Goal: Information Seeking & Learning: Learn about a topic

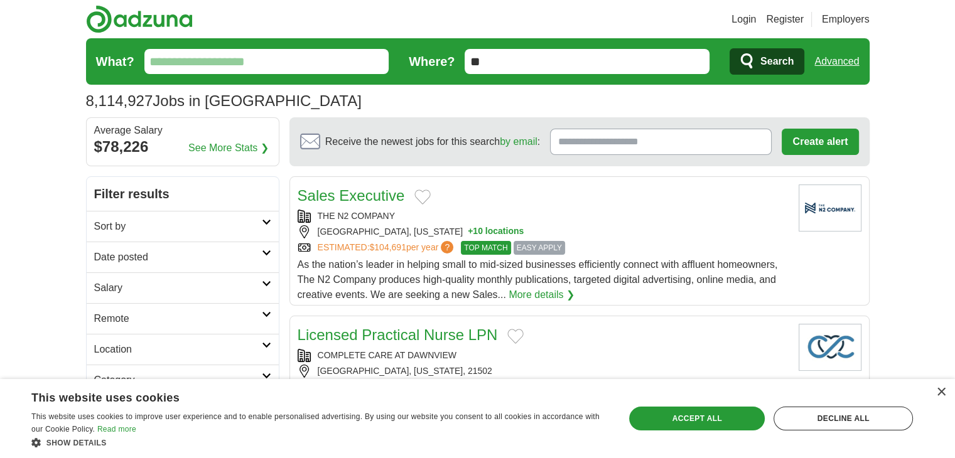
click at [209, 63] on input "What?" at bounding box center [266, 61] width 245 height 25
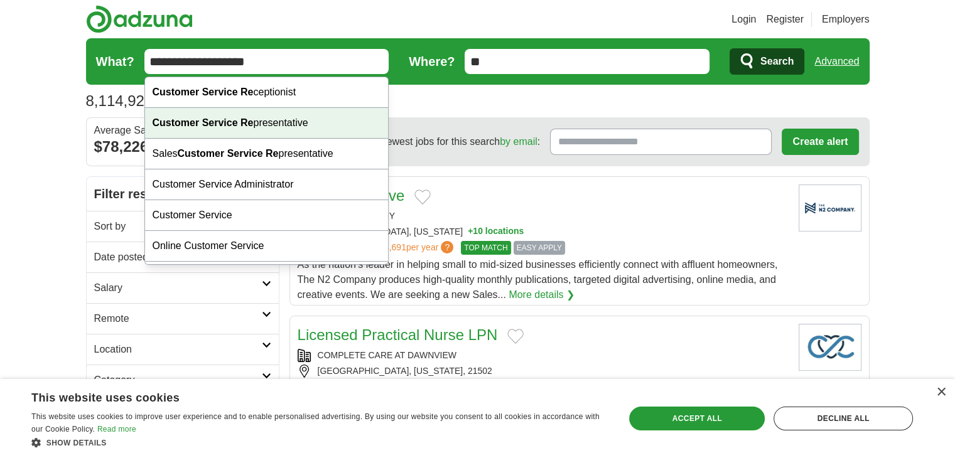
click at [248, 128] on div "Customer Service Re presentative" at bounding box center [267, 123] width 244 height 31
type input "**********"
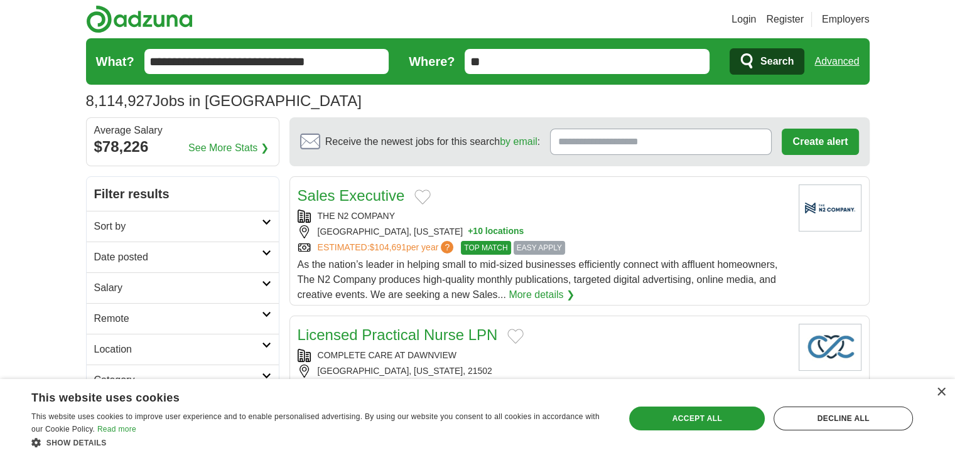
click at [497, 60] on input "**" at bounding box center [587, 61] width 245 height 25
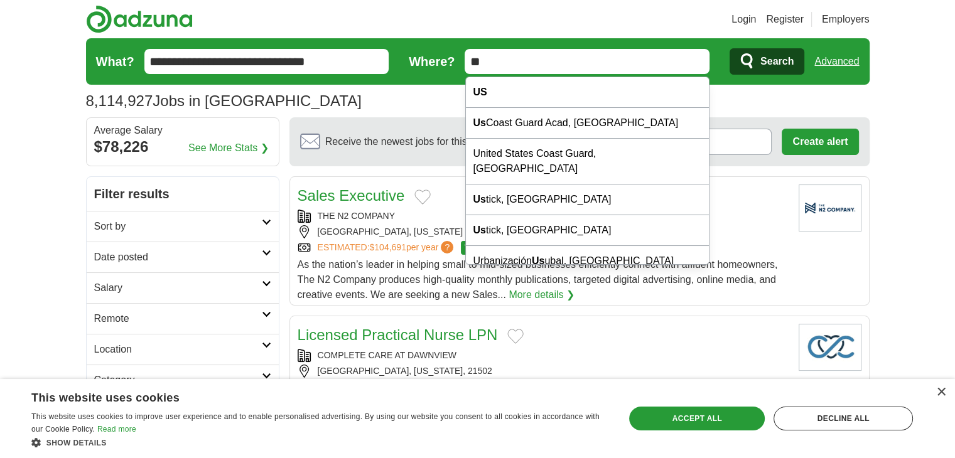
click at [784, 65] on span "Search" at bounding box center [777, 61] width 33 height 25
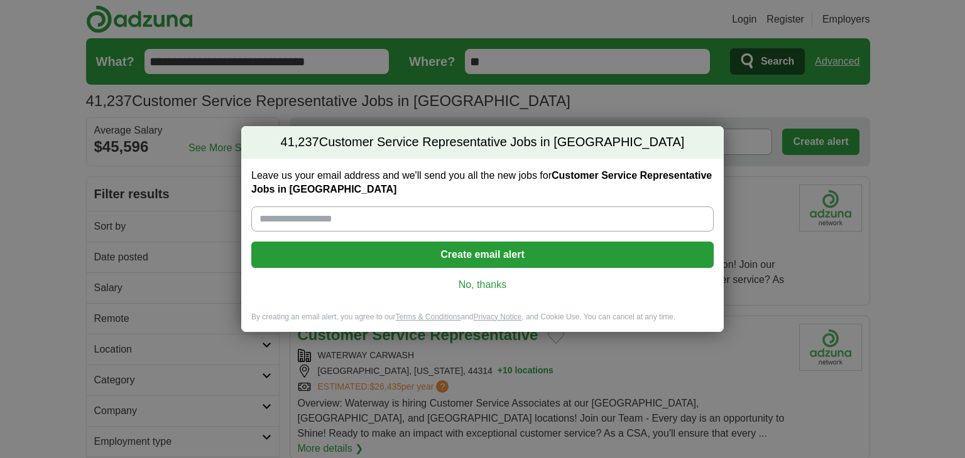
click at [323, 209] on input "Leave us your email address and we'll send you all the new jobs for Customer Se…" at bounding box center [482, 219] width 462 height 25
type input "*"
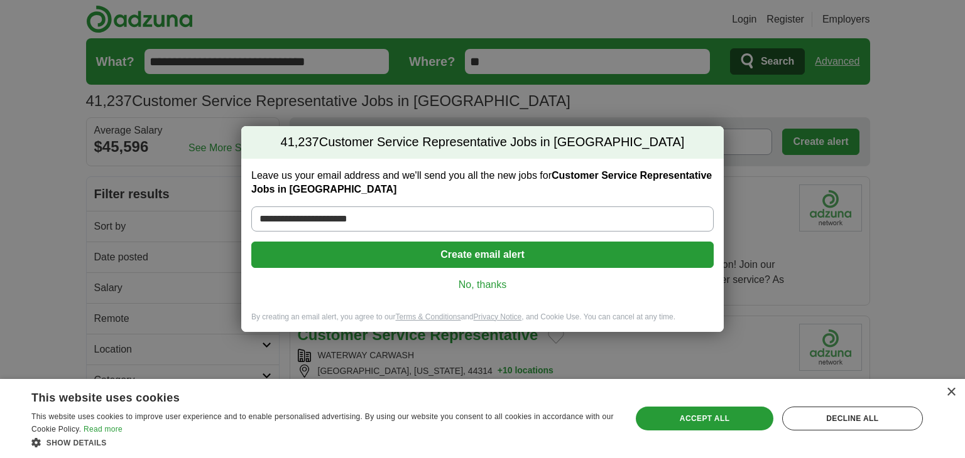
type input "**********"
click at [495, 257] on button "Create email alert" at bounding box center [482, 255] width 462 height 26
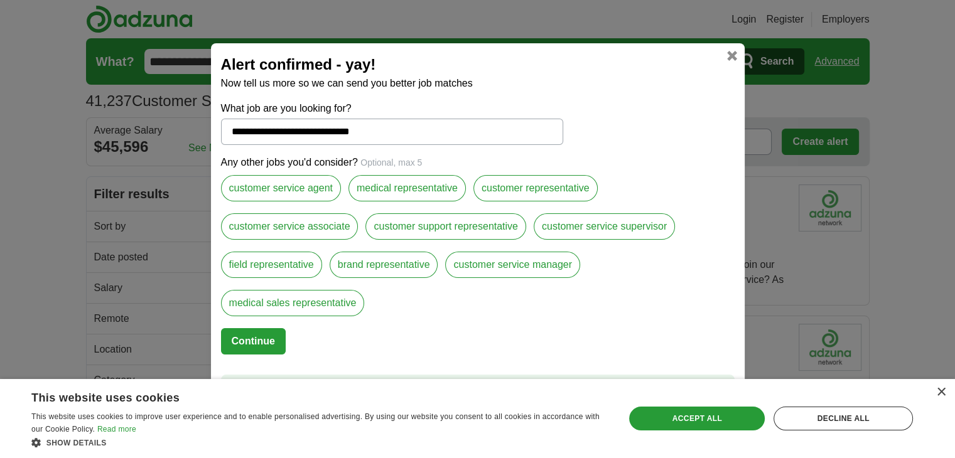
click at [295, 192] on label "customer service agent" at bounding box center [281, 188] width 120 height 26
click at [307, 230] on label "customer service associate" at bounding box center [290, 227] width 138 height 26
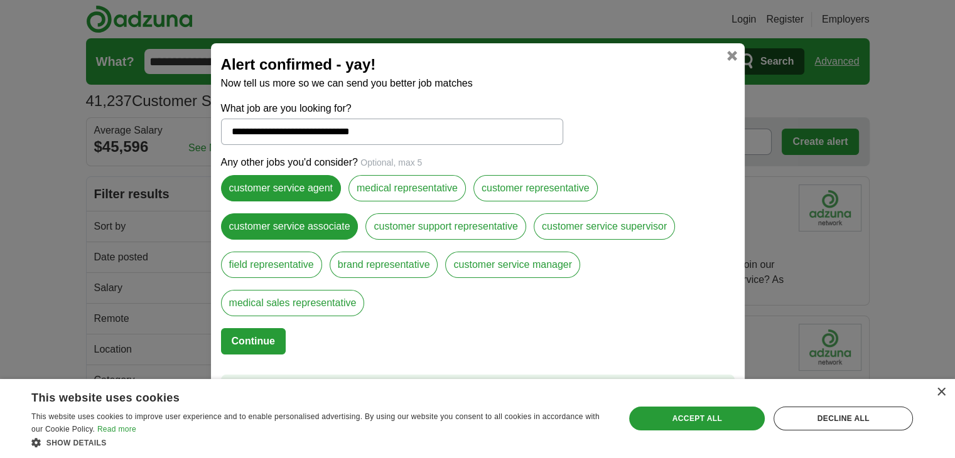
click at [541, 186] on label "customer representative" at bounding box center [536, 188] width 124 height 26
click at [570, 232] on label "customer service supervisor" at bounding box center [604, 227] width 141 height 26
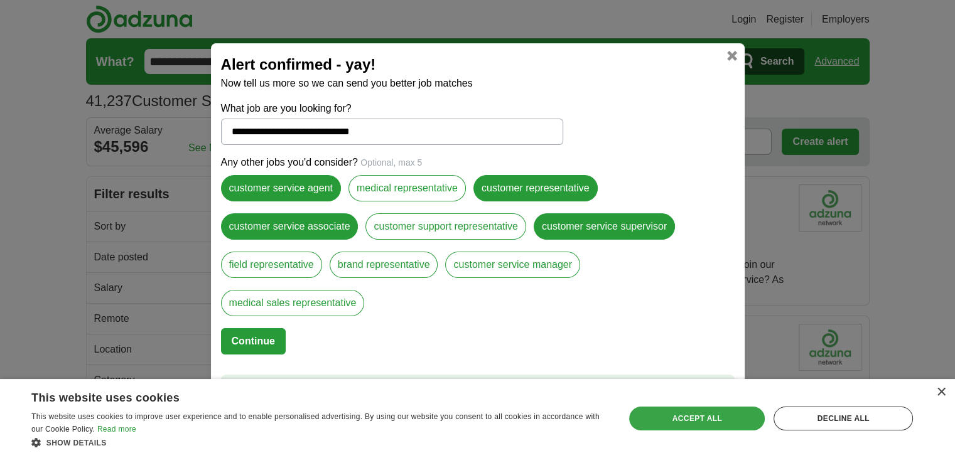
click at [682, 413] on div "Accept all" at bounding box center [697, 419] width 136 height 24
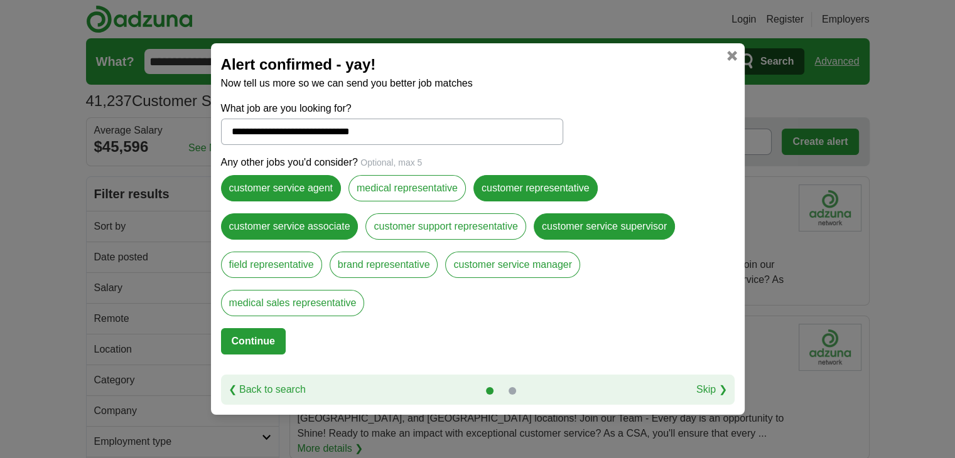
click at [269, 342] on button "Continue" at bounding box center [253, 341] width 65 height 26
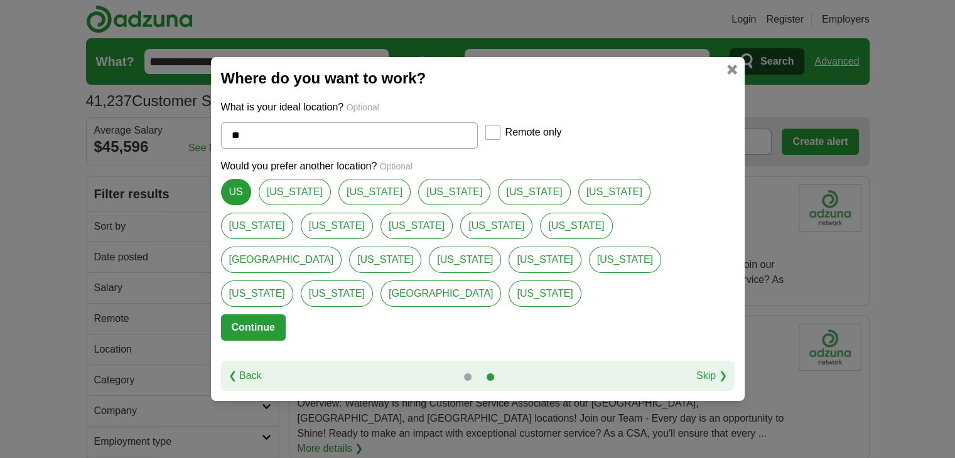
click at [267, 315] on button "Continue" at bounding box center [253, 328] width 65 height 26
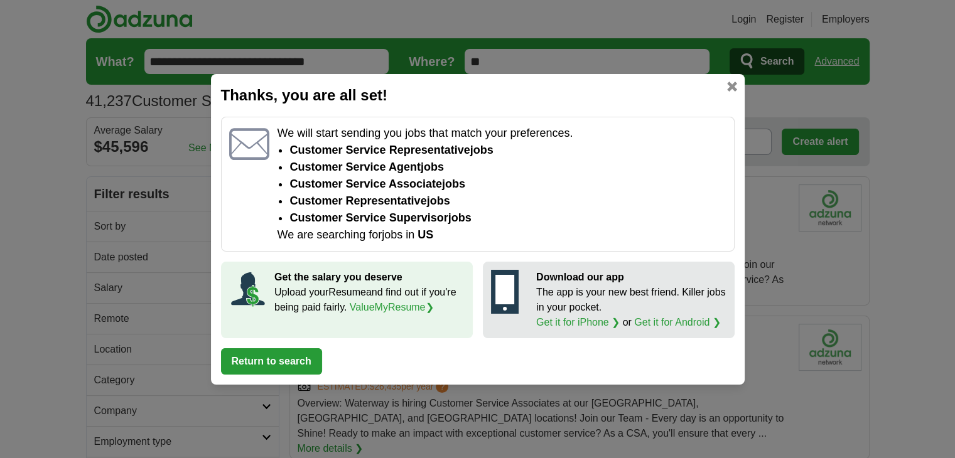
click at [281, 365] on button "Return to search" at bounding box center [271, 362] width 101 height 26
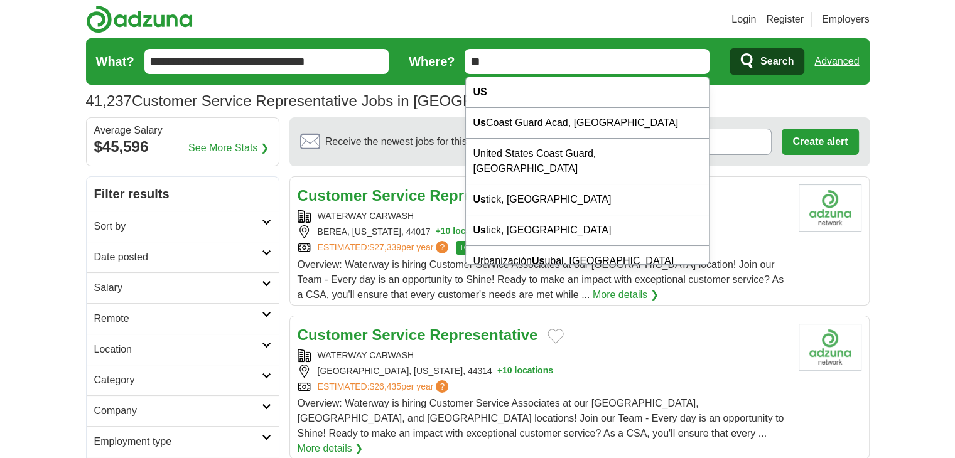
click at [598, 63] on input "**" at bounding box center [587, 61] width 245 height 25
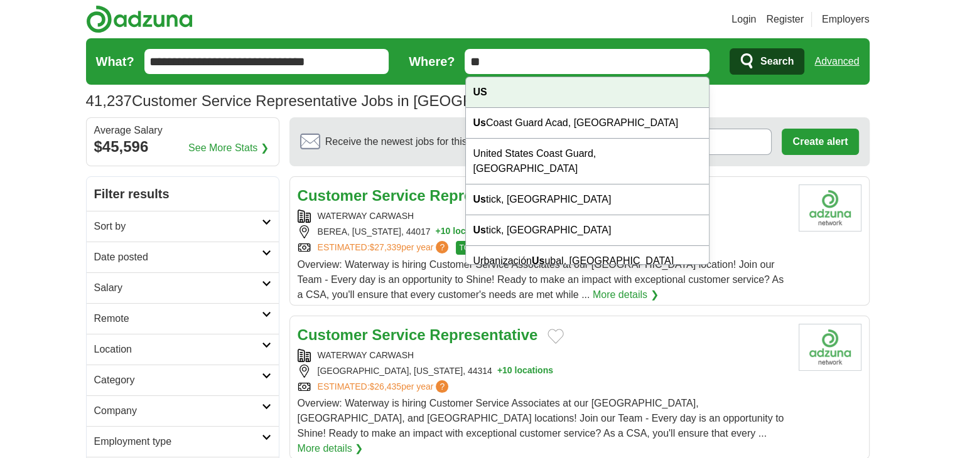
type input "*"
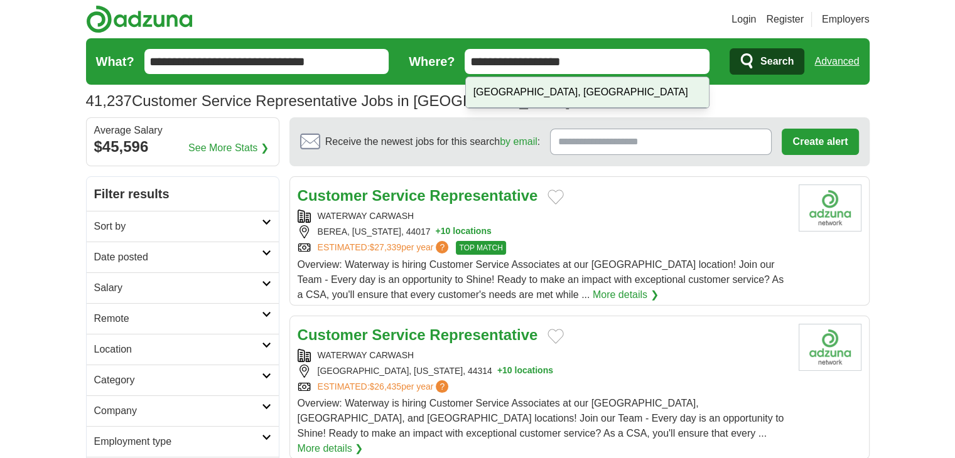
click at [543, 96] on div "Shreveport, LA" at bounding box center [588, 92] width 244 height 31
type input "**********"
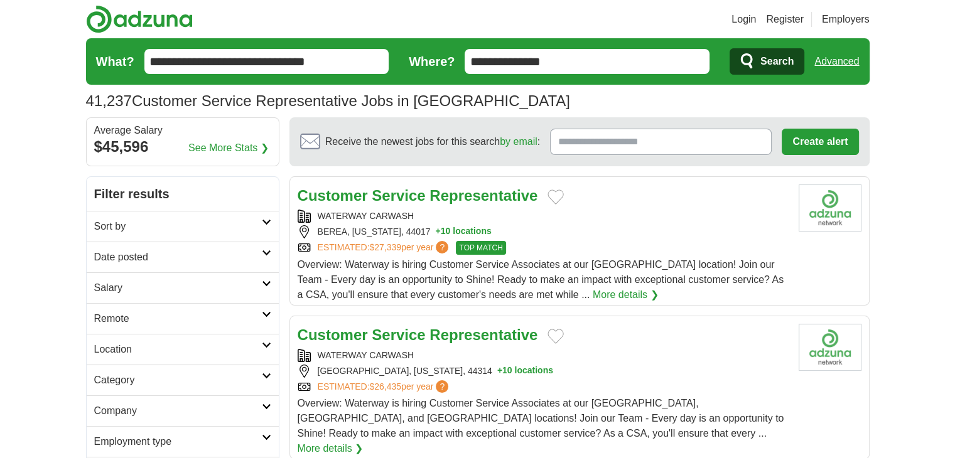
click at [773, 57] on span "Search" at bounding box center [777, 61] width 33 height 25
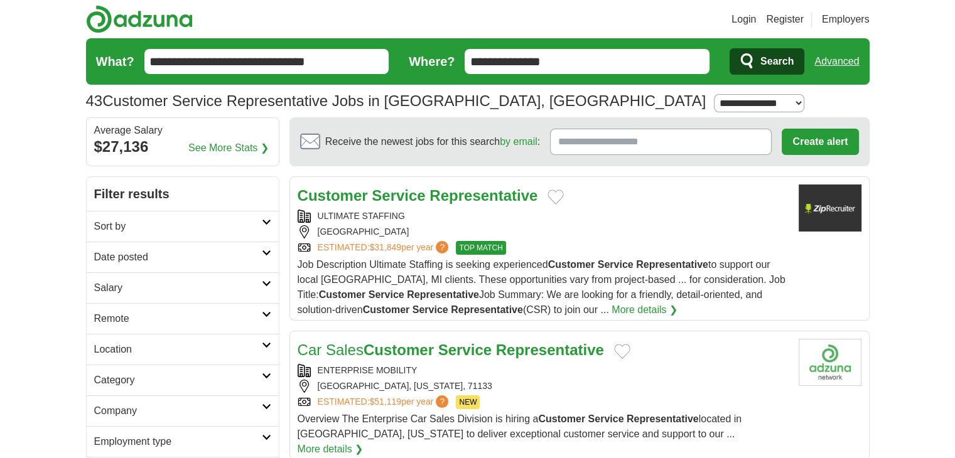
click at [758, 58] on button "Search" at bounding box center [767, 61] width 75 height 26
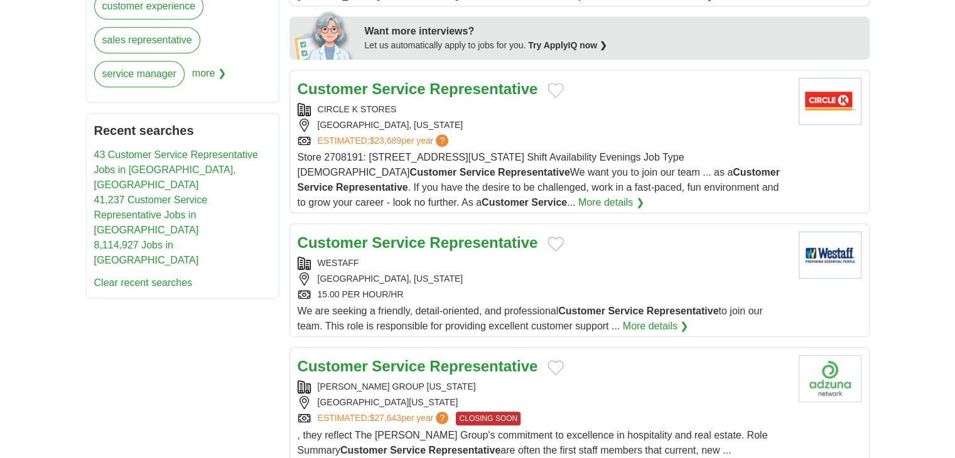
scroll to position [628, 0]
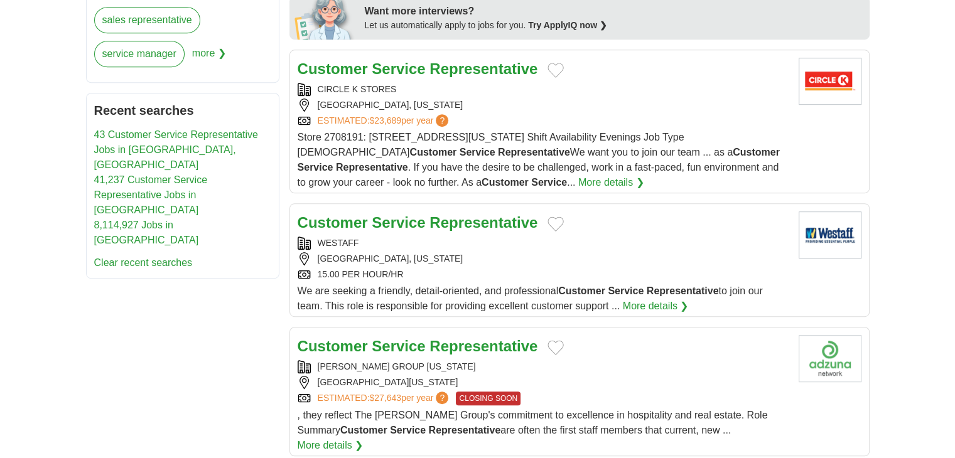
click at [397, 214] on strong "Service" at bounding box center [398, 222] width 53 height 17
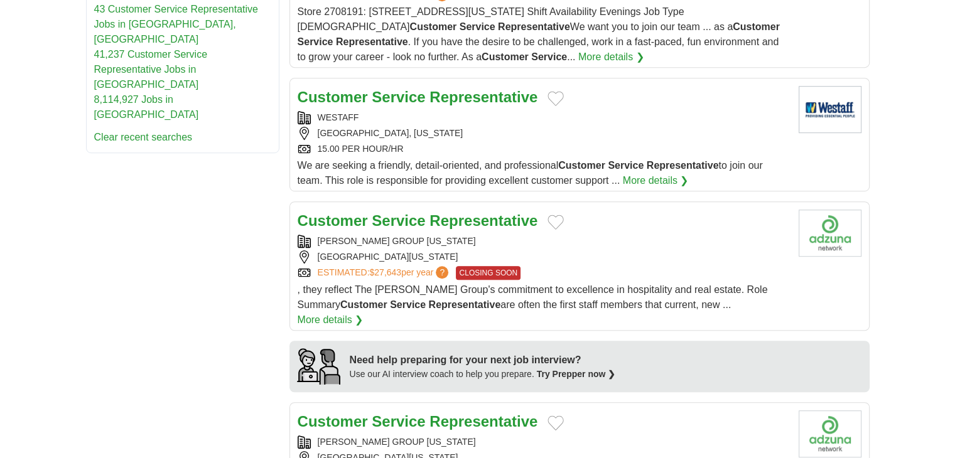
scroll to position [816, 0]
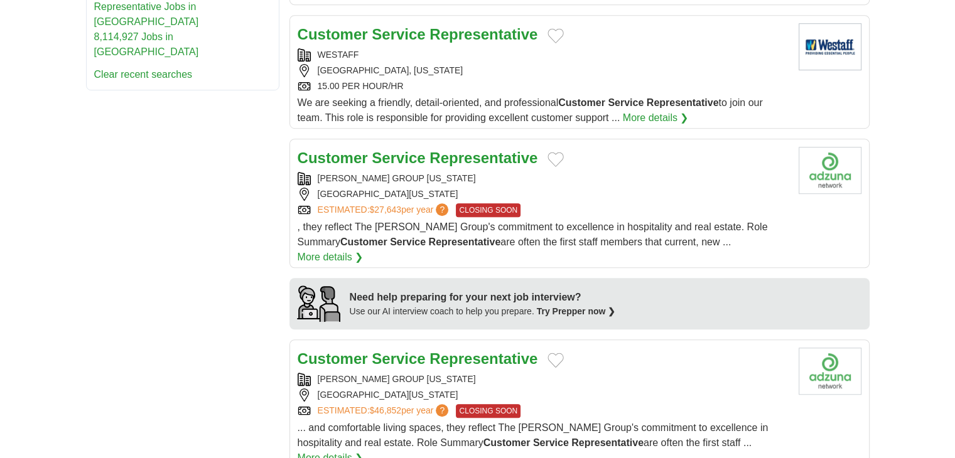
click at [391, 149] on strong "Service" at bounding box center [398, 157] width 53 height 17
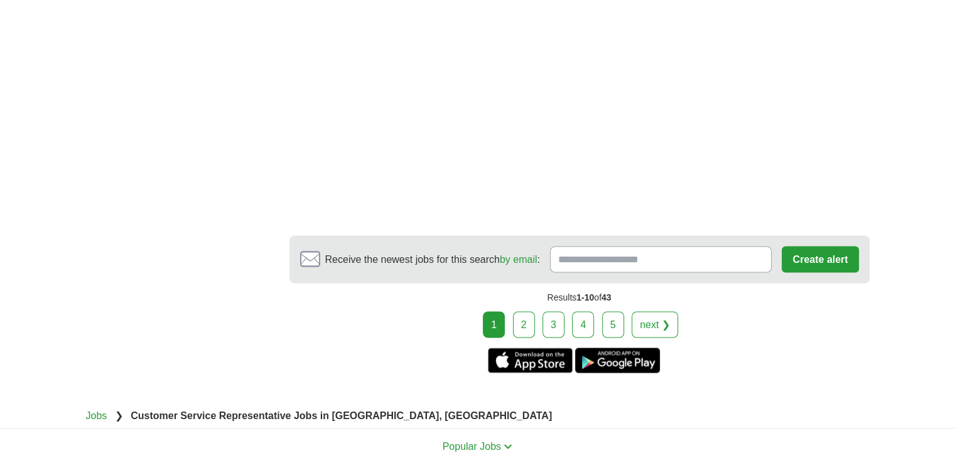
scroll to position [2198, 0]
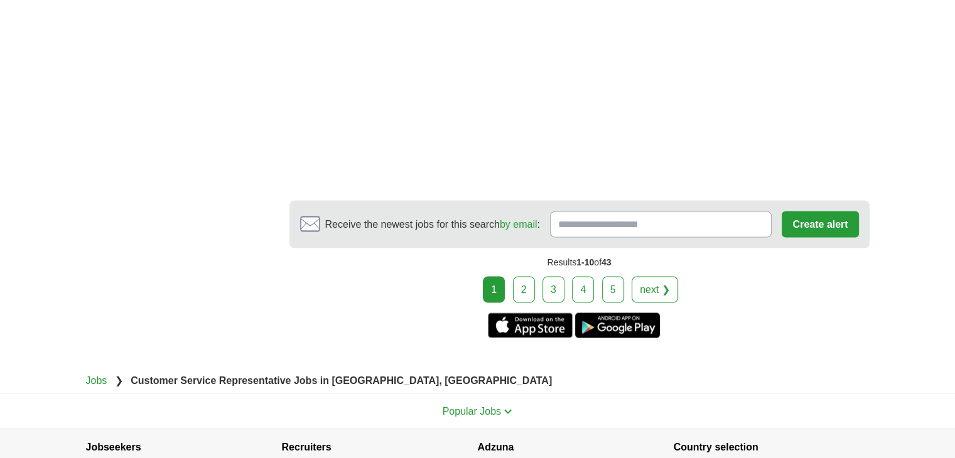
click at [520, 276] on link "2" at bounding box center [524, 289] width 22 height 26
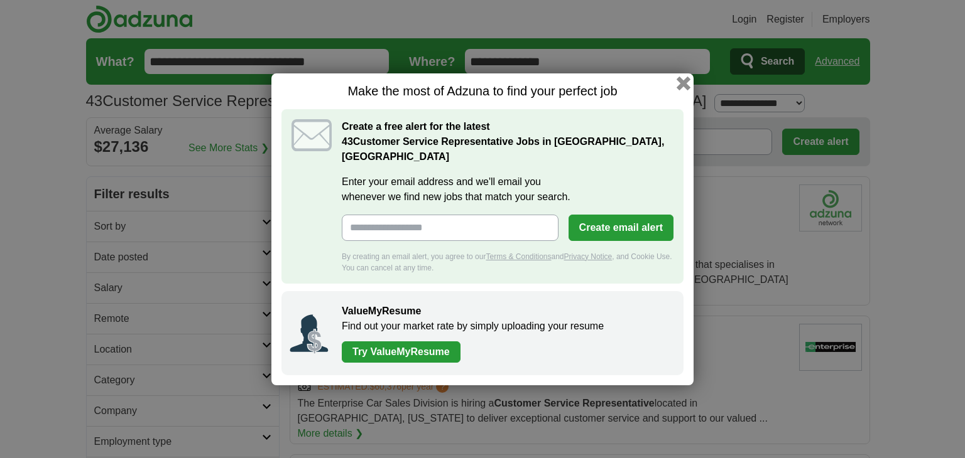
click at [684, 86] on button "button" at bounding box center [683, 83] width 14 height 14
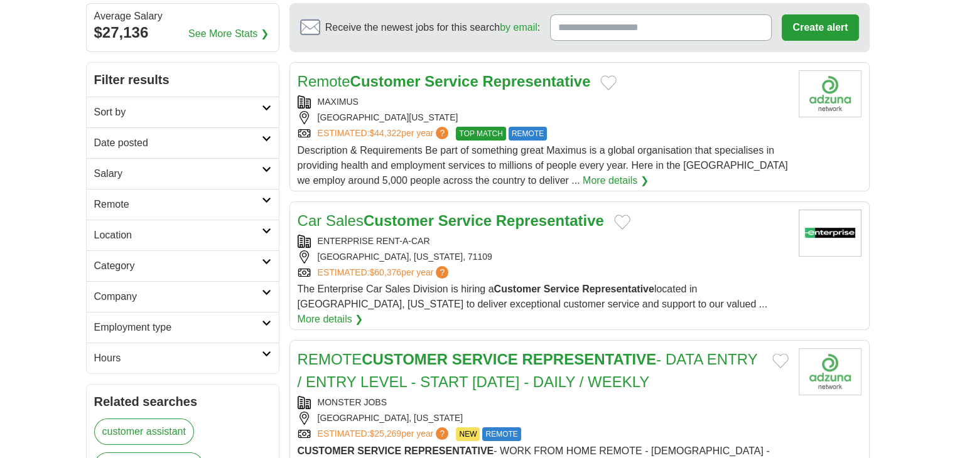
scroll to position [126, 0]
